Goal: Use online tool/utility: Utilize a website feature to perform a specific function

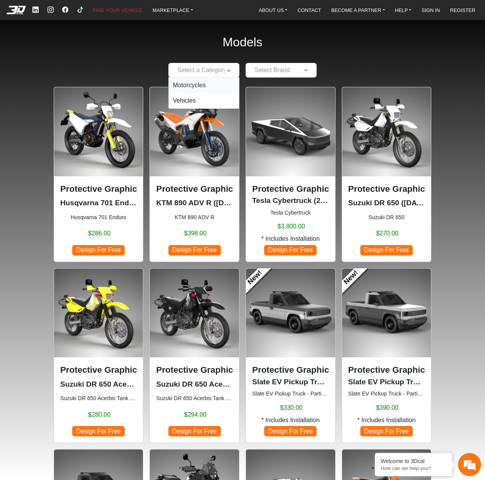
click at [227, 71] on span at bounding box center [230, 70] width 10 height 9
click at [214, 85] on div "Motorcycles" at bounding box center [204, 85] width 70 height 15
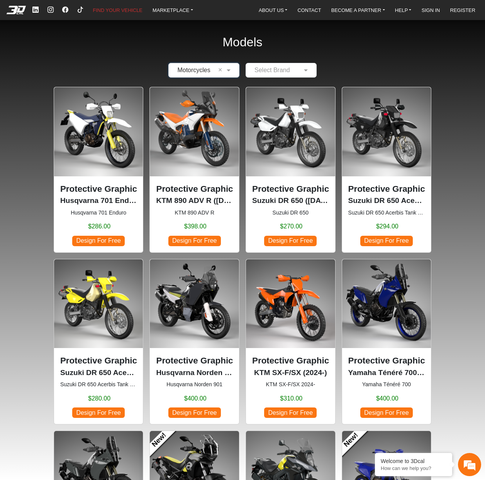
click at [270, 68] on input "text" at bounding box center [273, 70] width 47 height 9
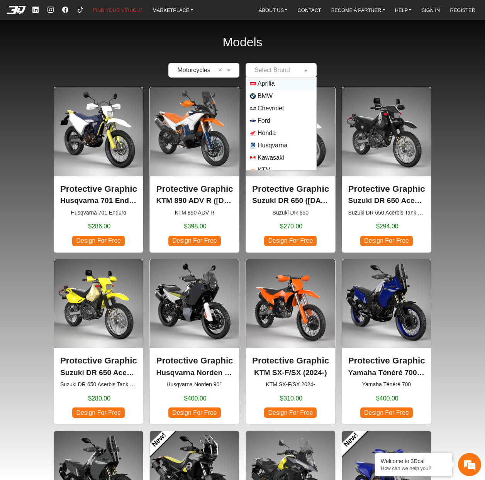
click at [271, 85] on span "Aprilia" at bounding box center [266, 83] width 17 height 9
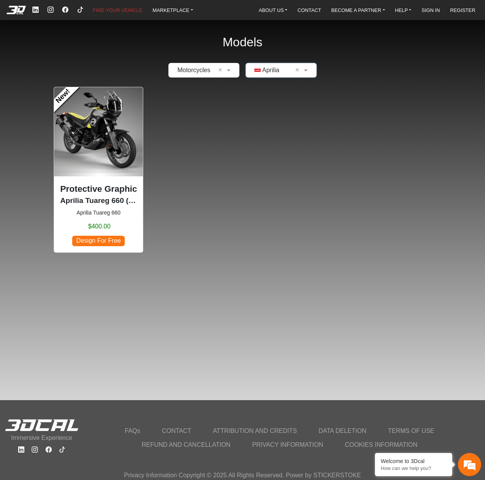
click at [76, 133] on img at bounding box center [98, 131] width 89 height 89
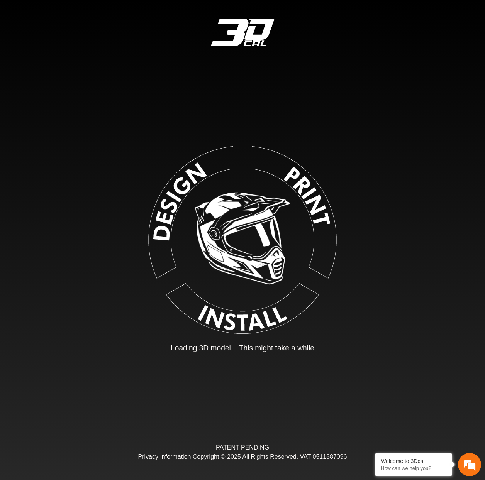
type input "*"
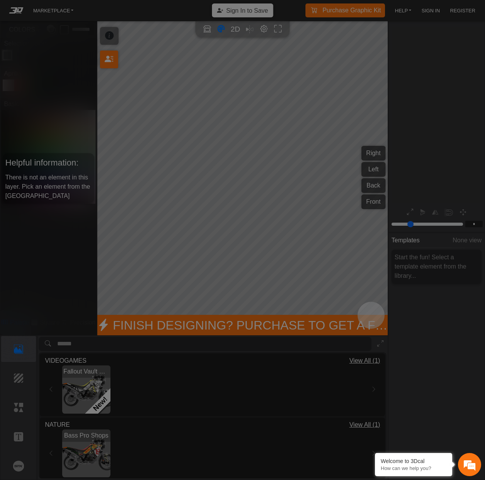
scroll to position [54, 97]
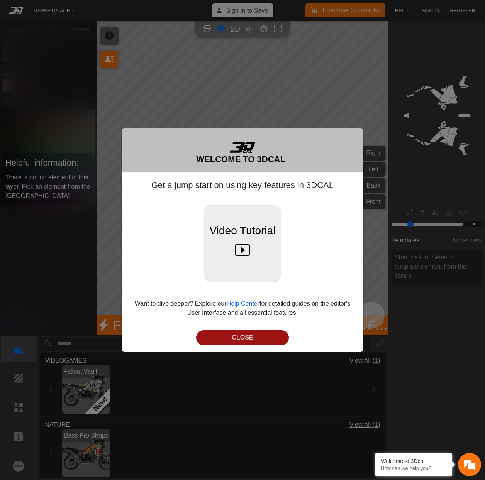
click at [266, 339] on button "CLOSE" at bounding box center [242, 338] width 93 height 15
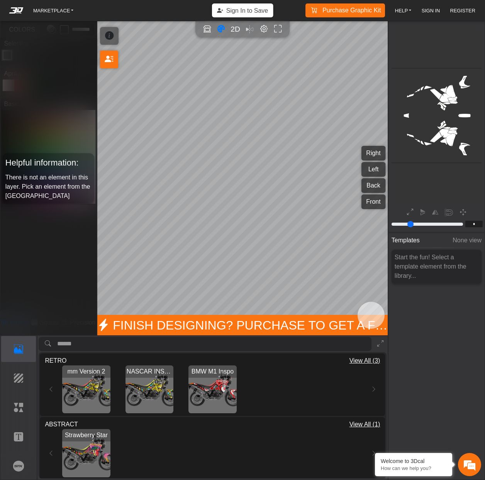
scroll to position [129, 0]
click at [227, 377] on img "View BMW M1 Inspo" at bounding box center [212, 389] width 48 height 48
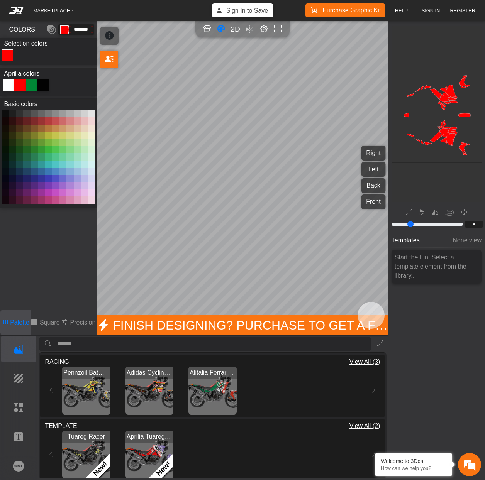
scroll to position [257, 0]
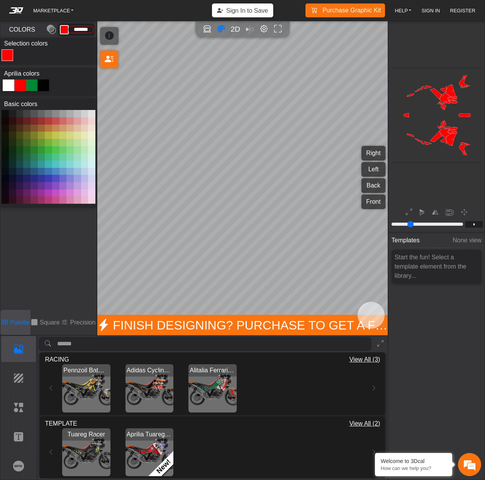
click at [83, 448] on img "View Tuareg Racer" at bounding box center [86, 453] width 48 height 48
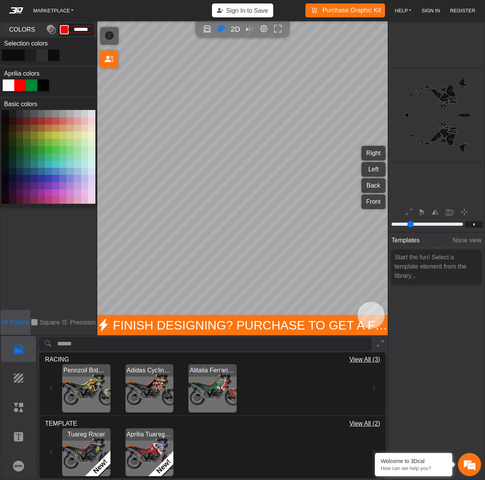
type input "*********"
click at [158, 458] on img "View Aprilia Tuareg Red" at bounding box center [150, 453] width 48 height 48
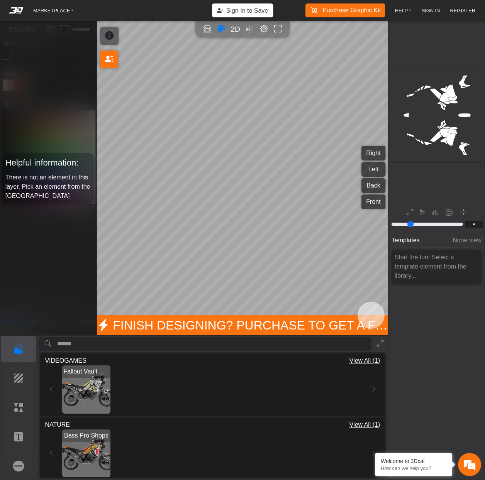
click at [83, 383] on img "View Fallout Vault Boy" at bounding box center [86, 390] width 48 height 48
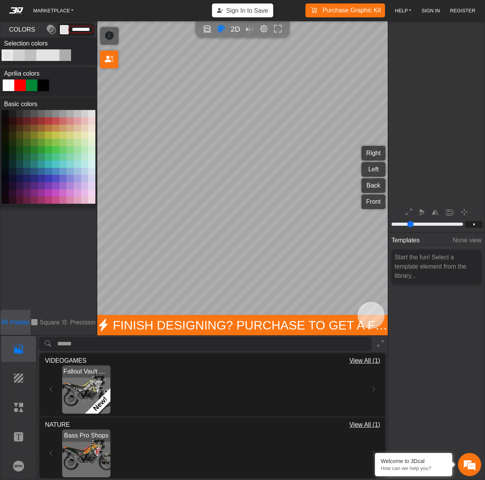
scroll to position [54, 97]
